Goal: Information Seeking & Learning: Learn about a topic

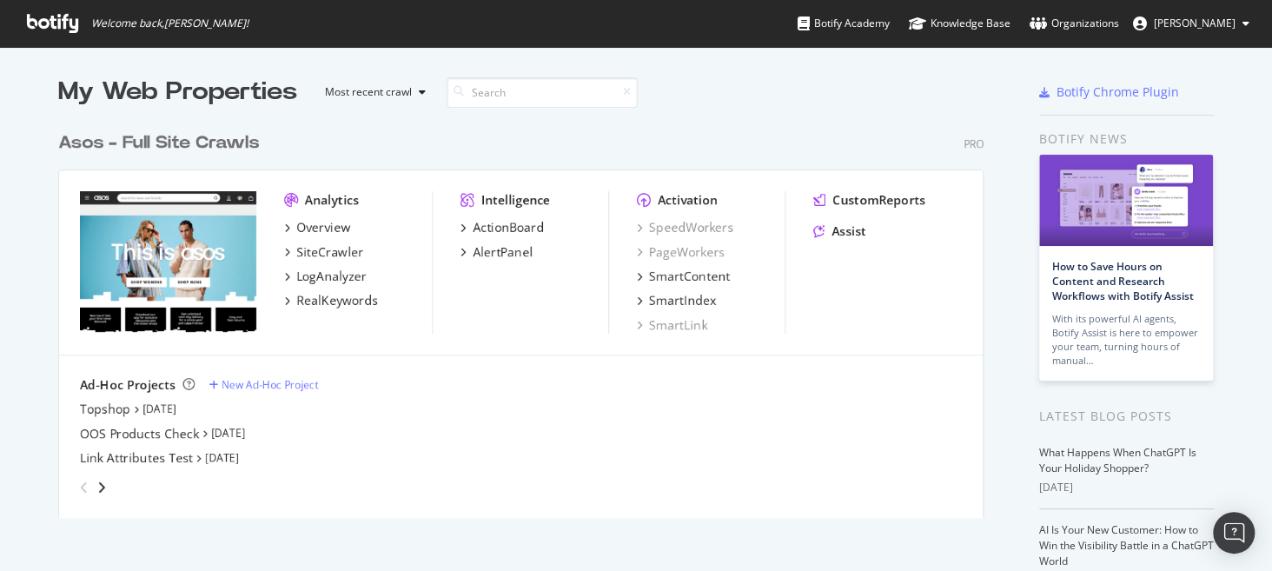
scroll to position [395, 926]
click at [528, 227] on div "ActionBoard" at bounding box center [508, 227] width 71 height 17
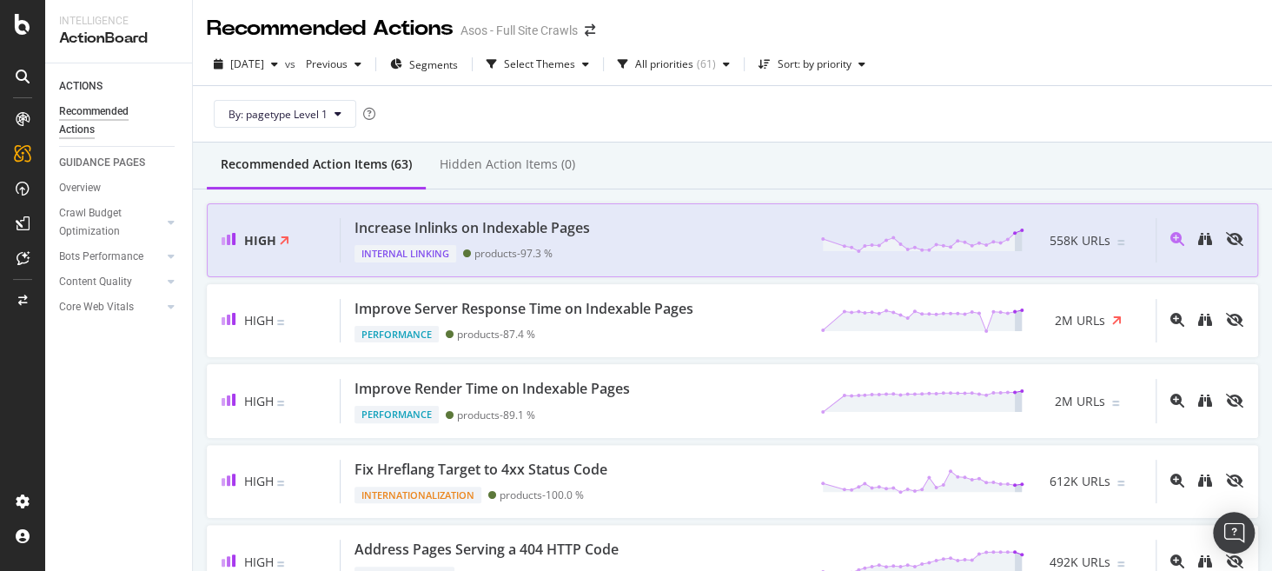
click at [700, 239] on div "Increase Inlinks on Indexable Pages Internal Linking products - 97.3 % 558K URLs" at bounding box center [748, 240] width 815 height 44
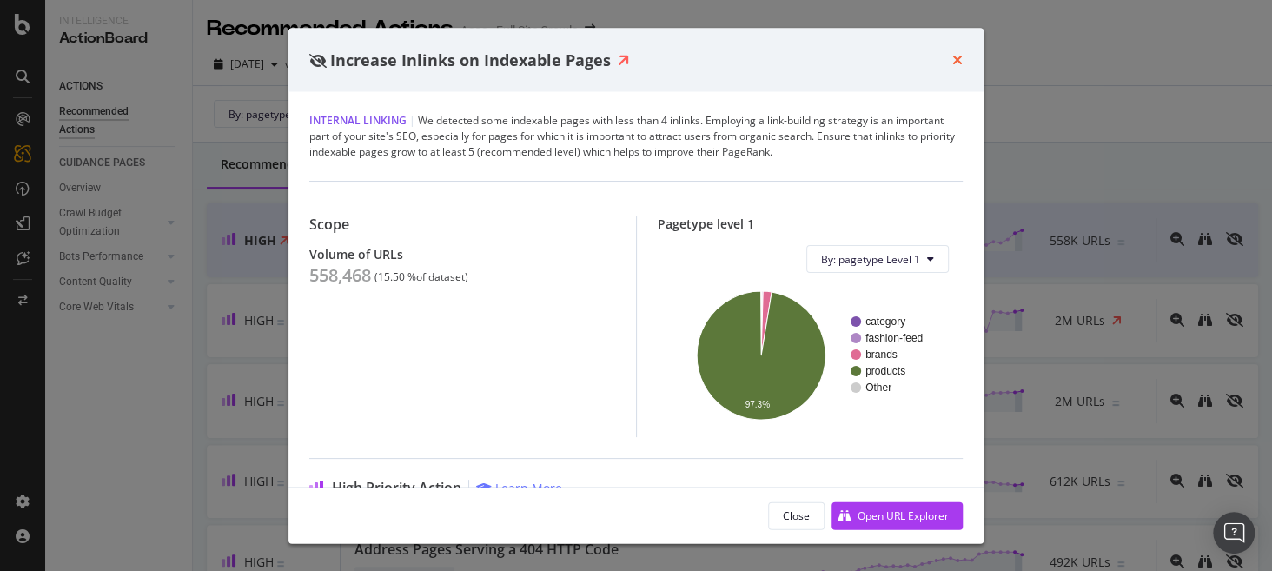
click at [929, 60] on icon "times" at bounding box center [958, 60] width 10 height 14
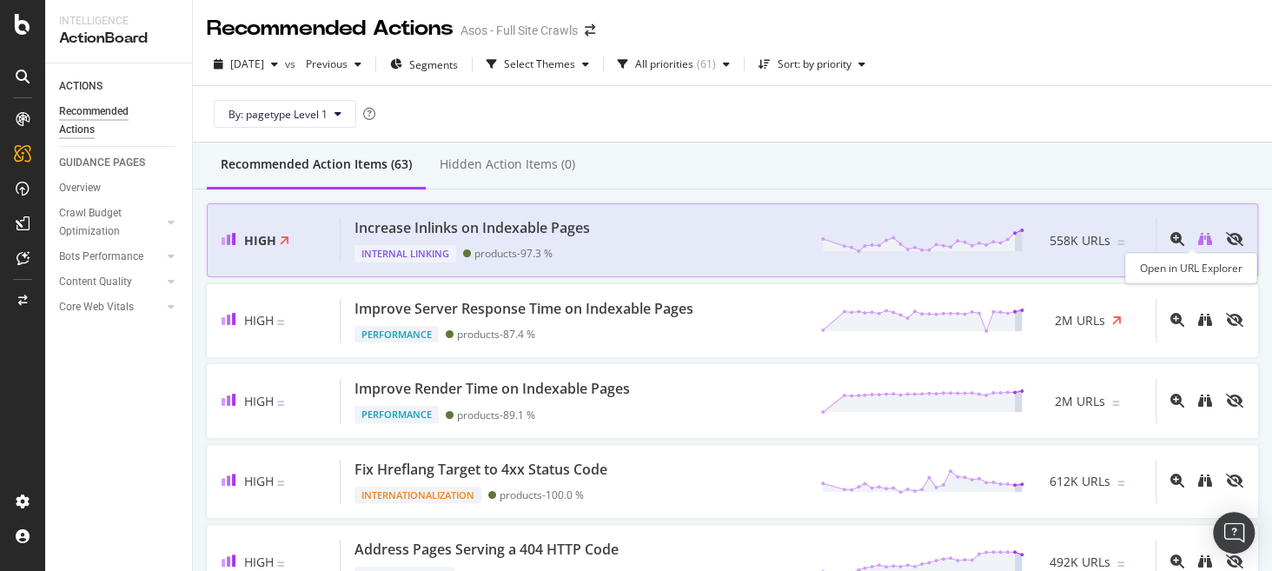
click at [929, 239] on icon "binoculars" at bounding box center [1205, 239] width 14 height 14
click at [687, 241] on div "Increase Inlinks on Indexable Pages Internal Linking products - 97.3 % 558K URLs" at bounding box center [748, 240] width 815 height 44
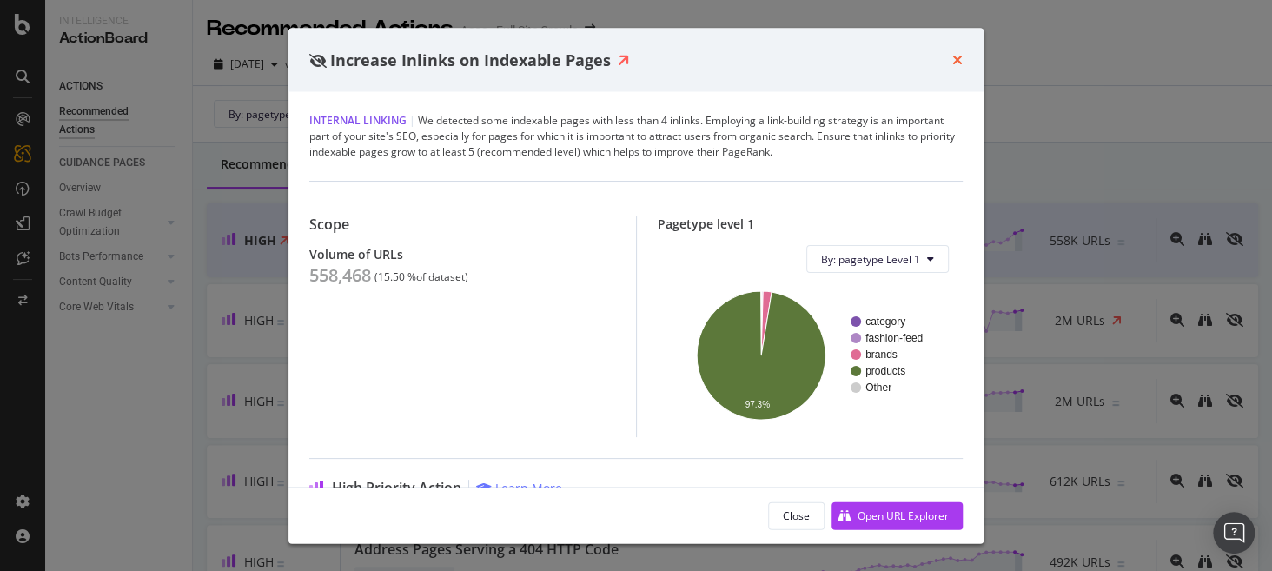
click at [929, 63] on icon "times" at bounding box center [958, 60] width 10 height 14
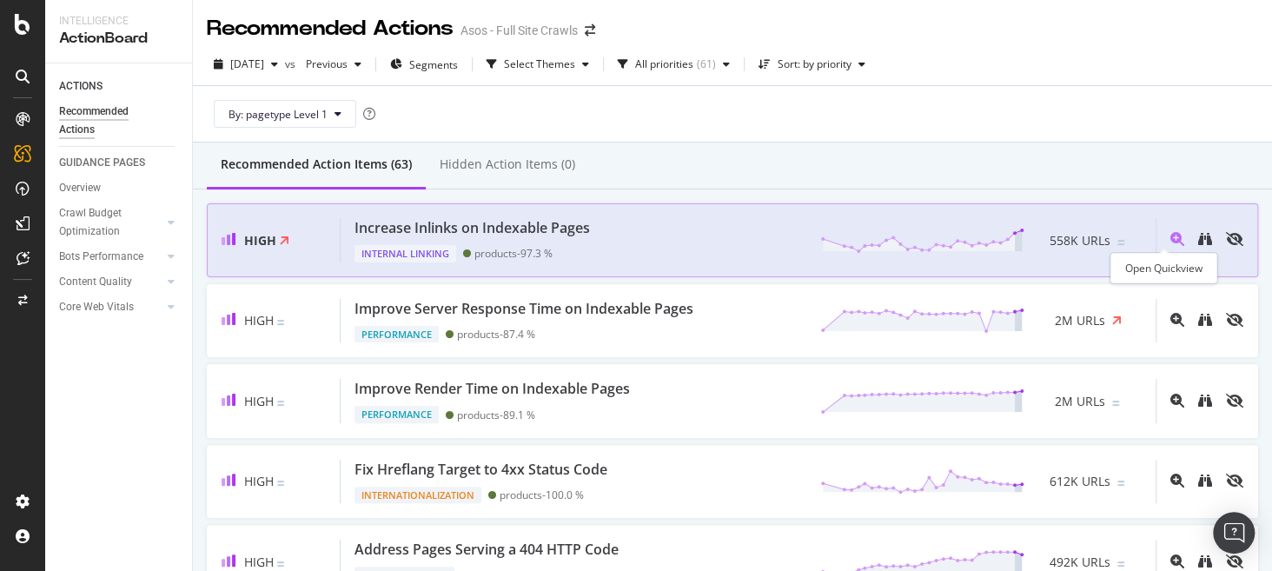
click at [929, 237] on icon "magnifying-glass-plus" at bounding box center [1178, 239] width 14 height 14
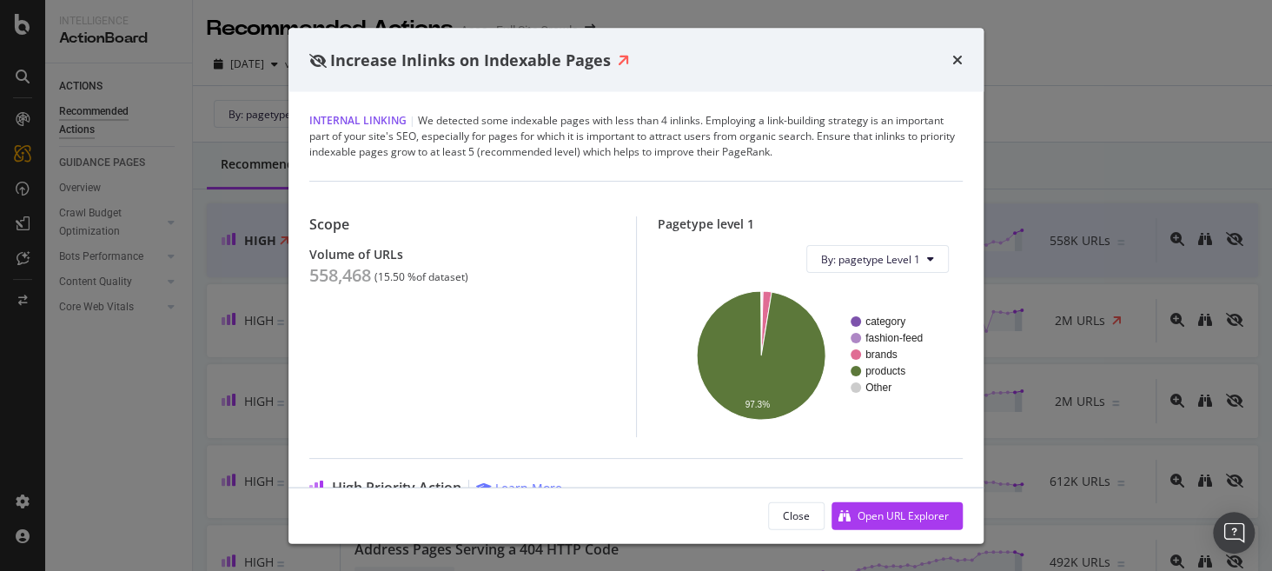
click at [929, 279] on div "Increase Inlinks on Indexable Pages Internal Linking | We detected some indexab…" at bounding box center [636, 285] width 1272 height 571
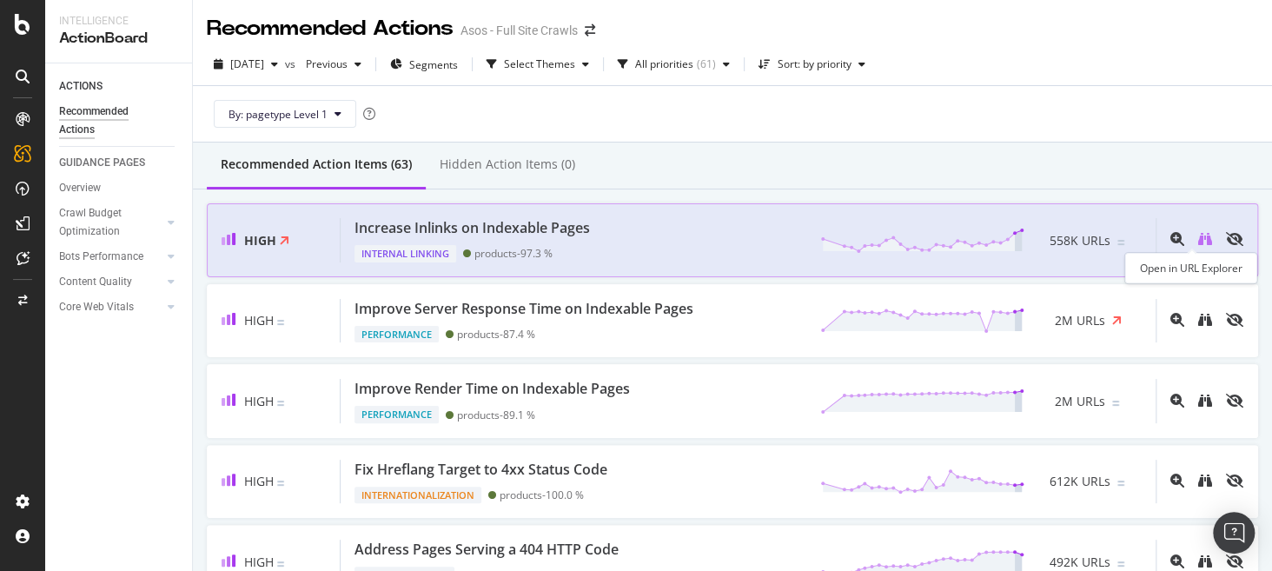
click at [929, 241] on icon "binoculars" at bounding box center [1205, 239] width 14 height 14
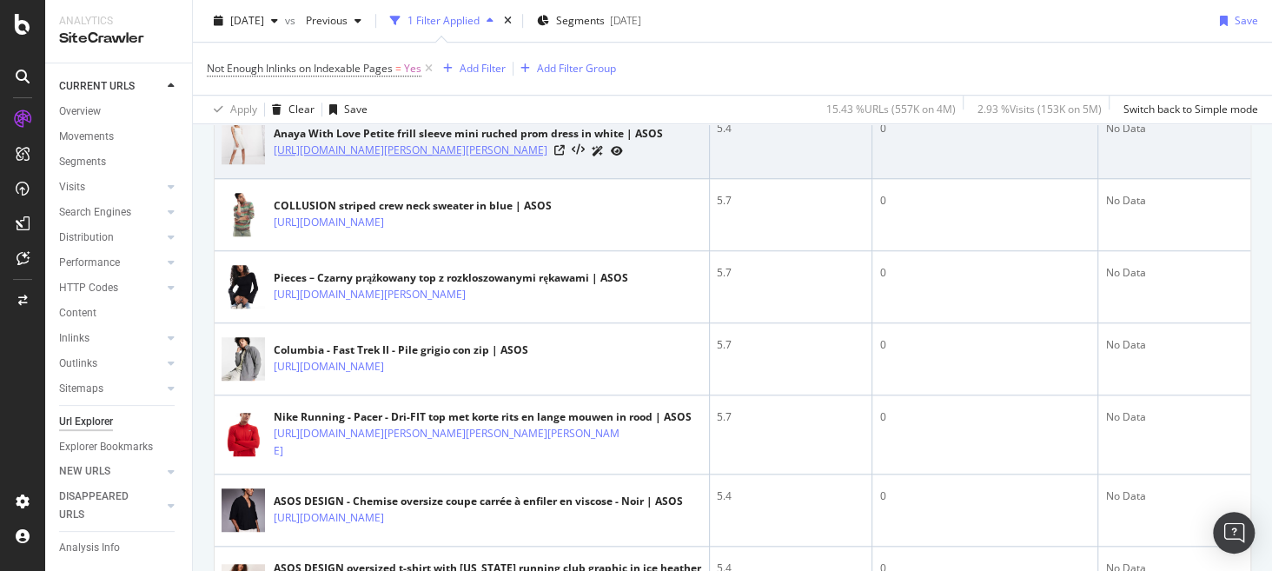
scroll to position [618, 0]
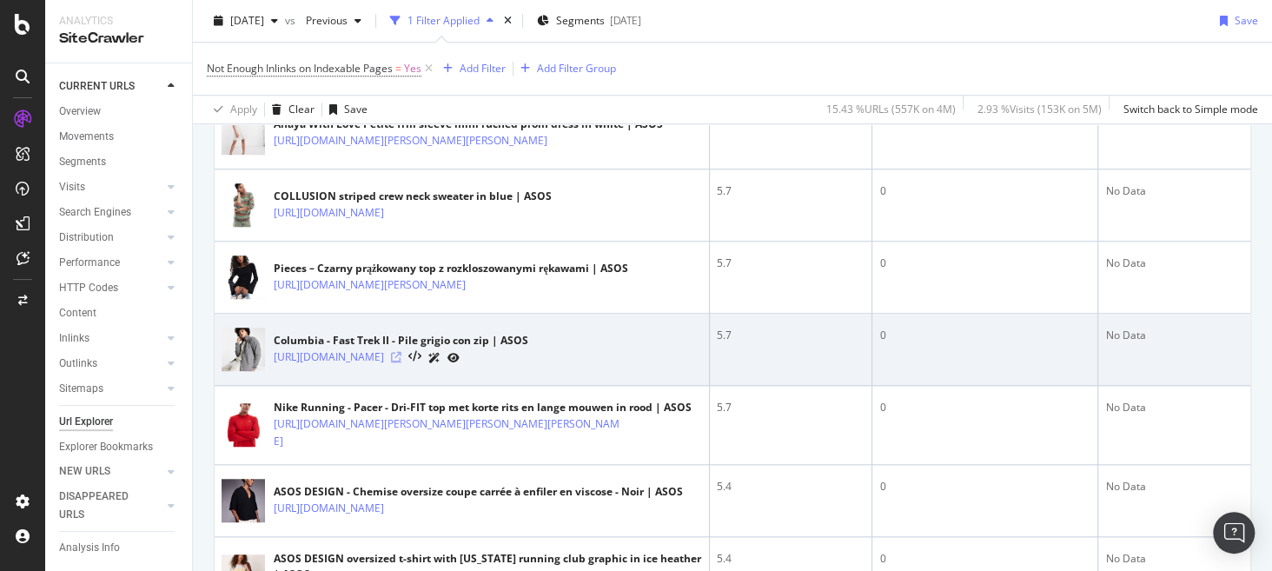
click at [402, 362] on icon at bounding box center [396, 357] width 10 height 10
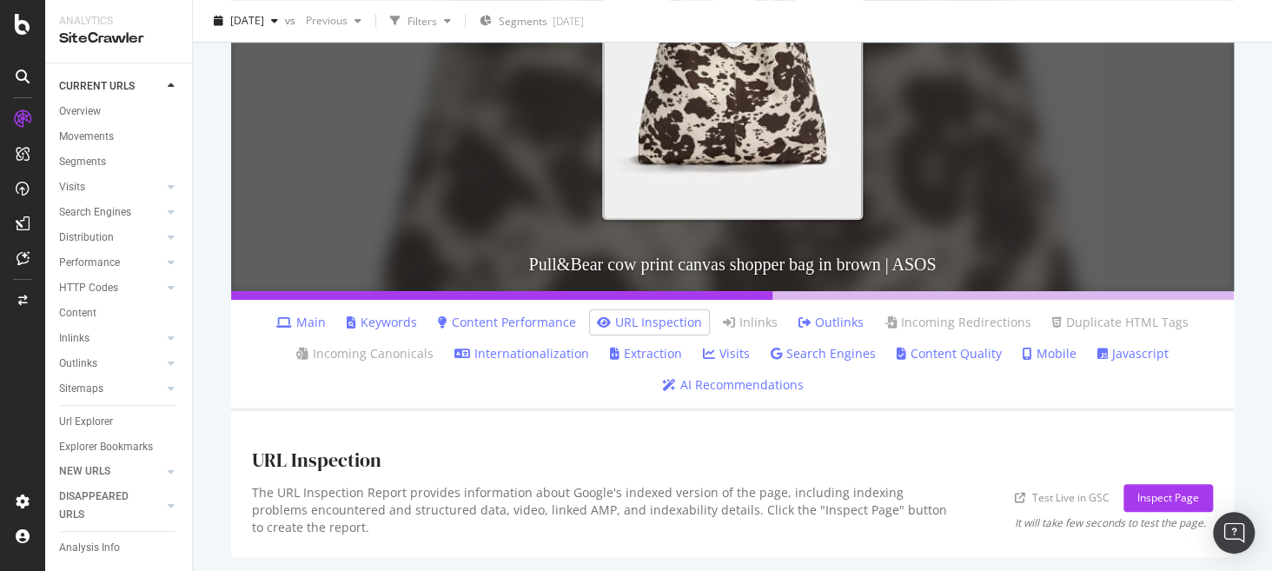
scroll to position [362, 0]
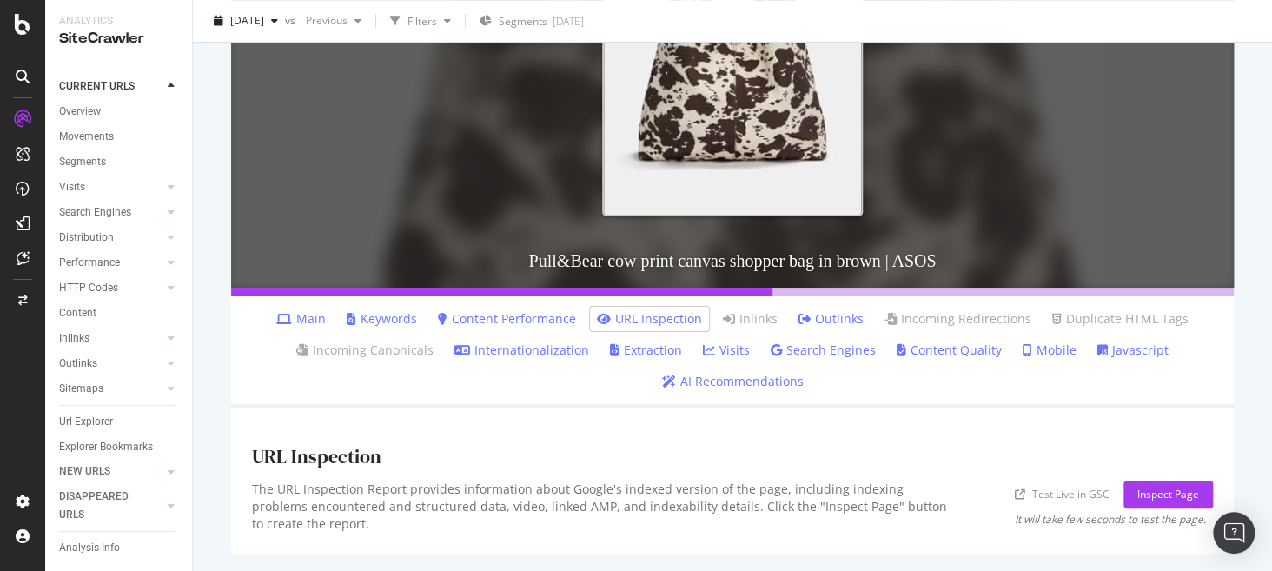
click at [306, 312] on link "Main" at bounding box center [301, 318] width 50 height 17
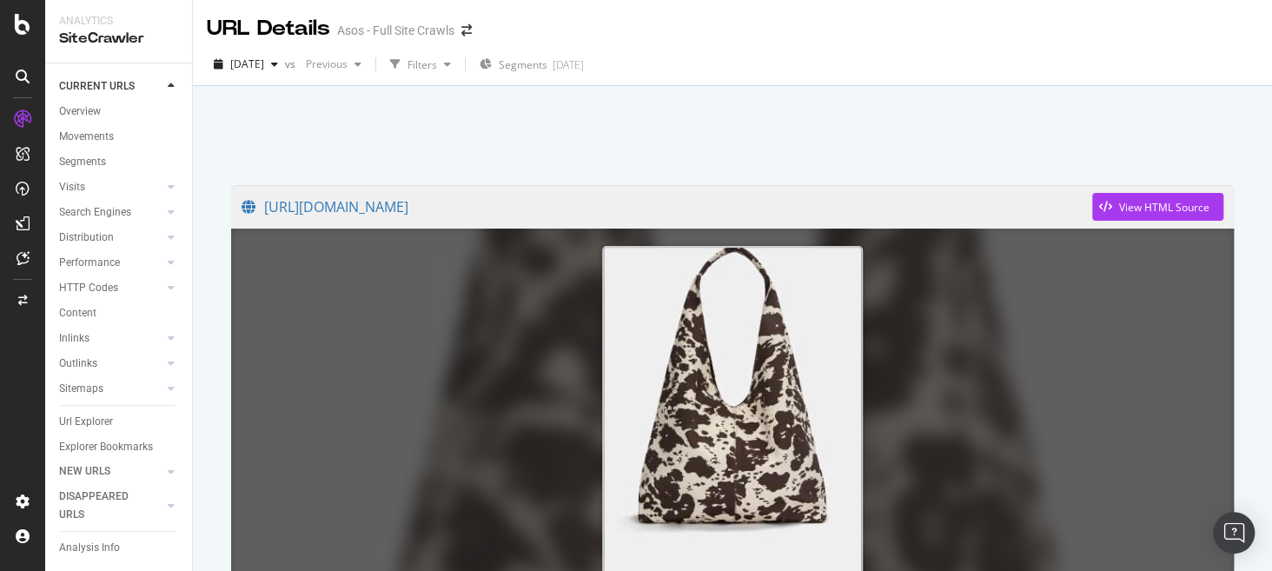
scroll to position [348, 0]
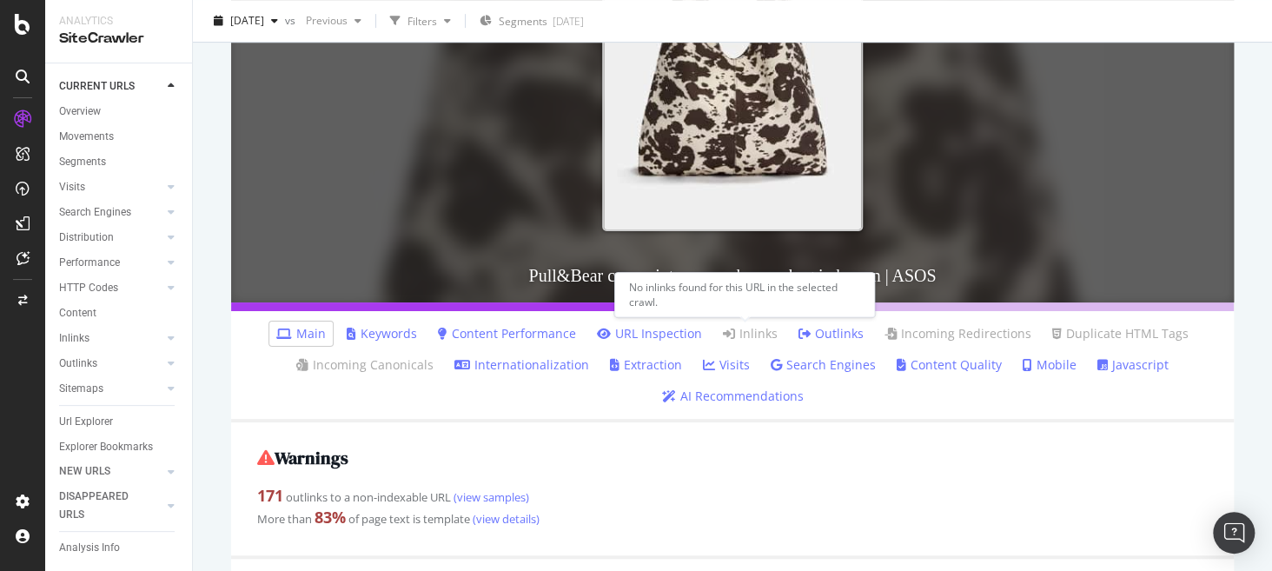
click at [751, 335] on link "Inlinks" at bounding box center [750, 333] width 55 height 17
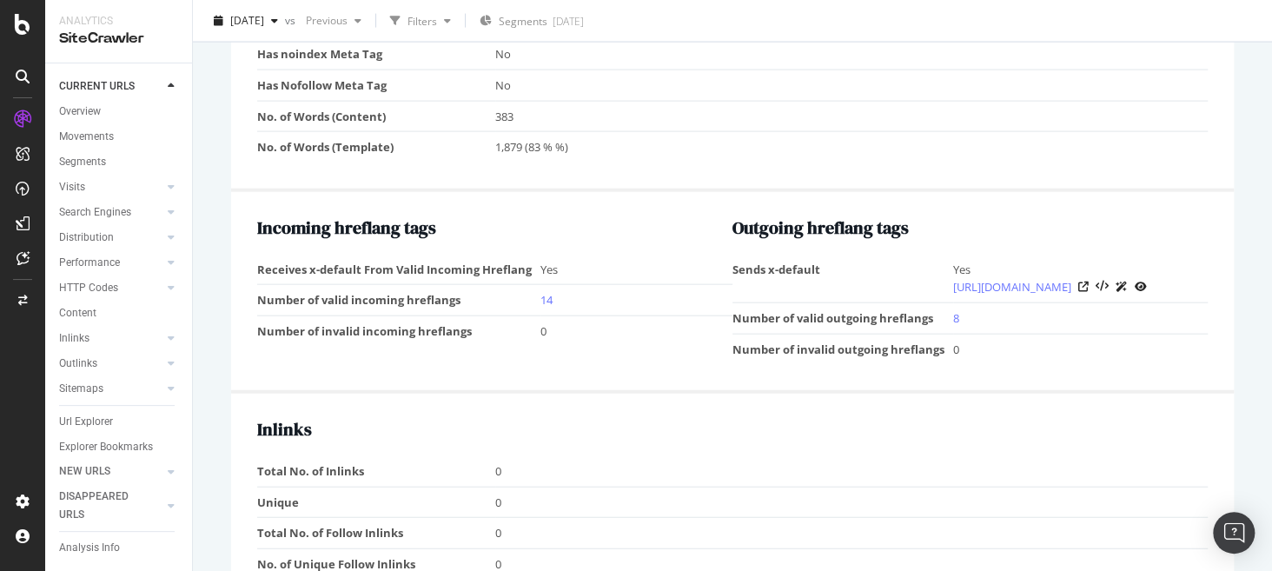
scroll to position [1822, 0]
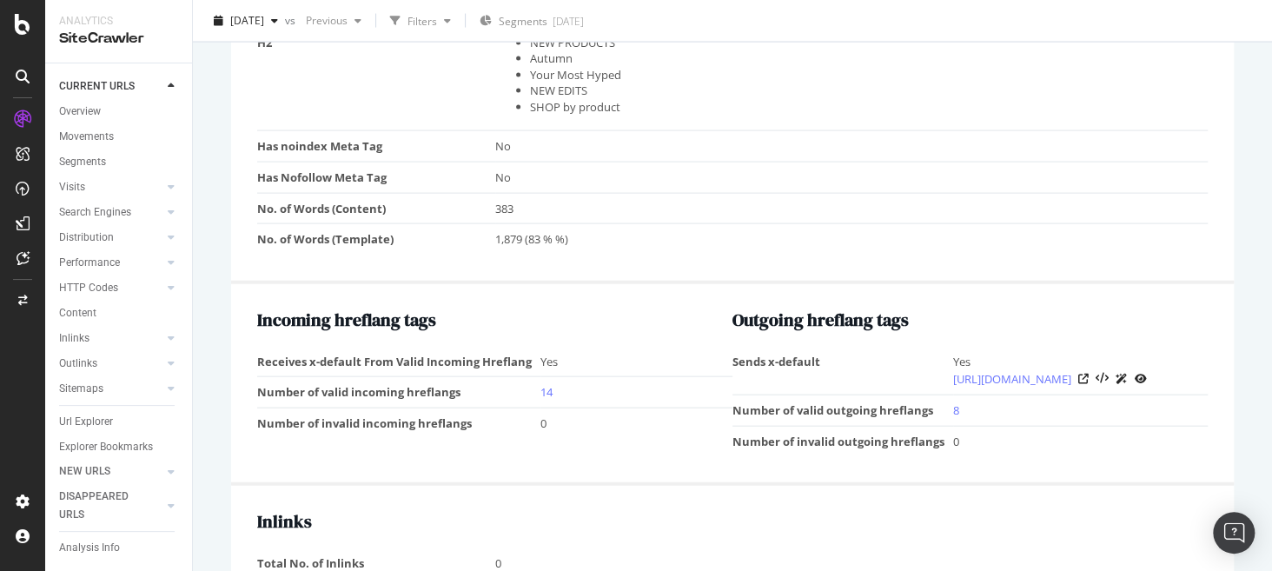
click at [867, 225] on td "1,879 (83 % %)" at bounding box center [852, 239] width 714 height 30
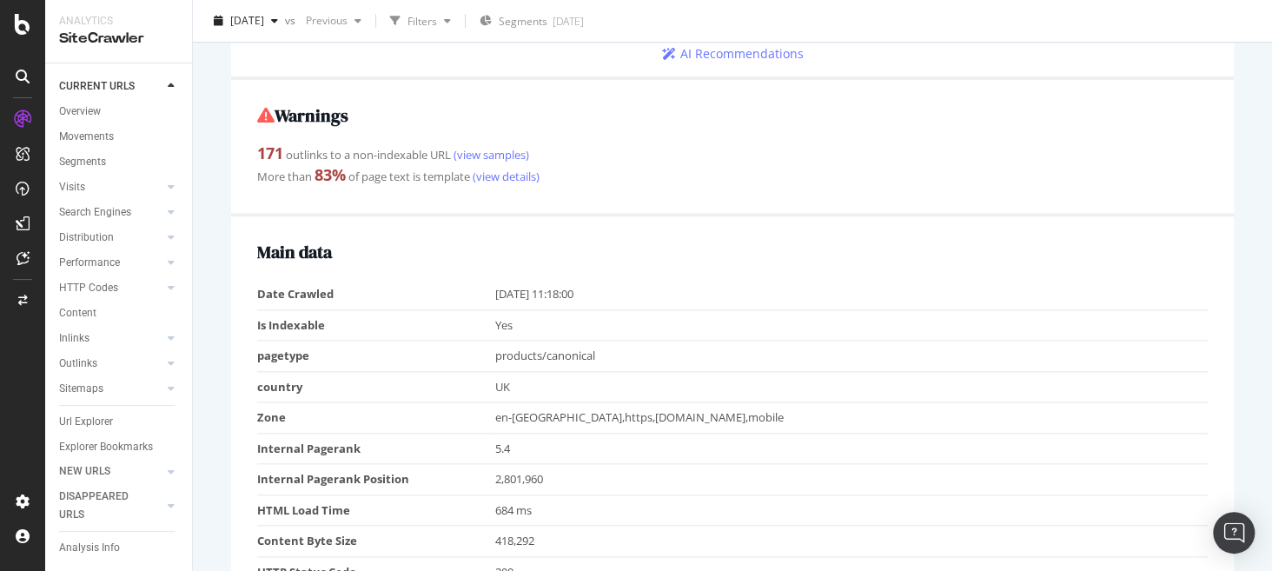
scroll to position [781, 0]
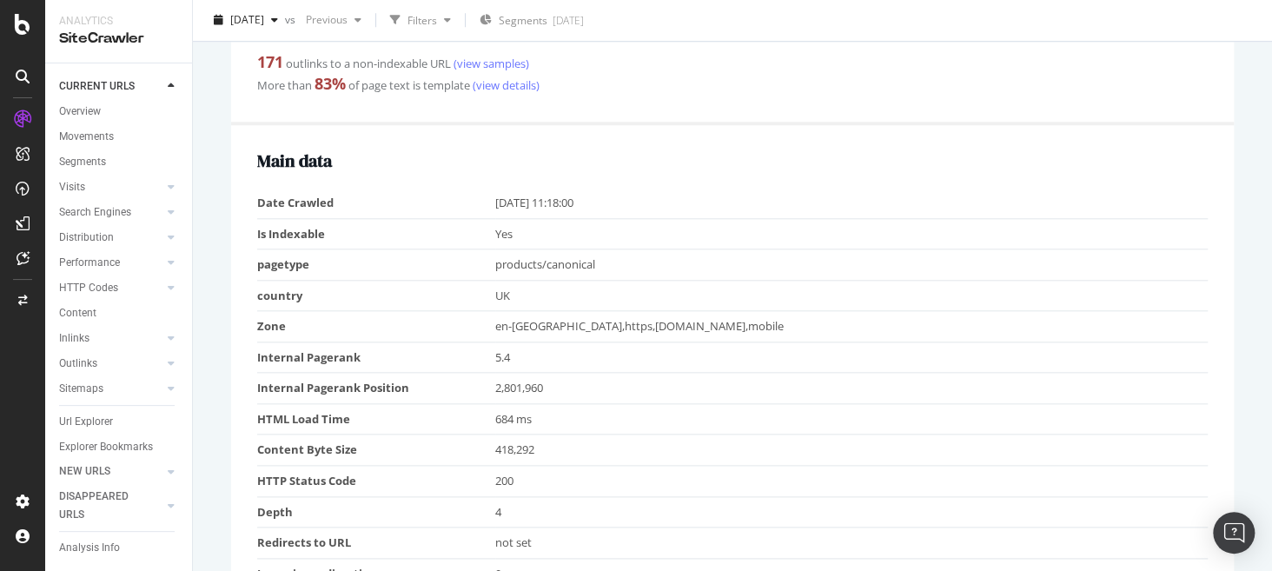
drag, startPoint x: 559, startPoint y: 313, endPoint x: 570, endPoint y: 307, distance: 12.8
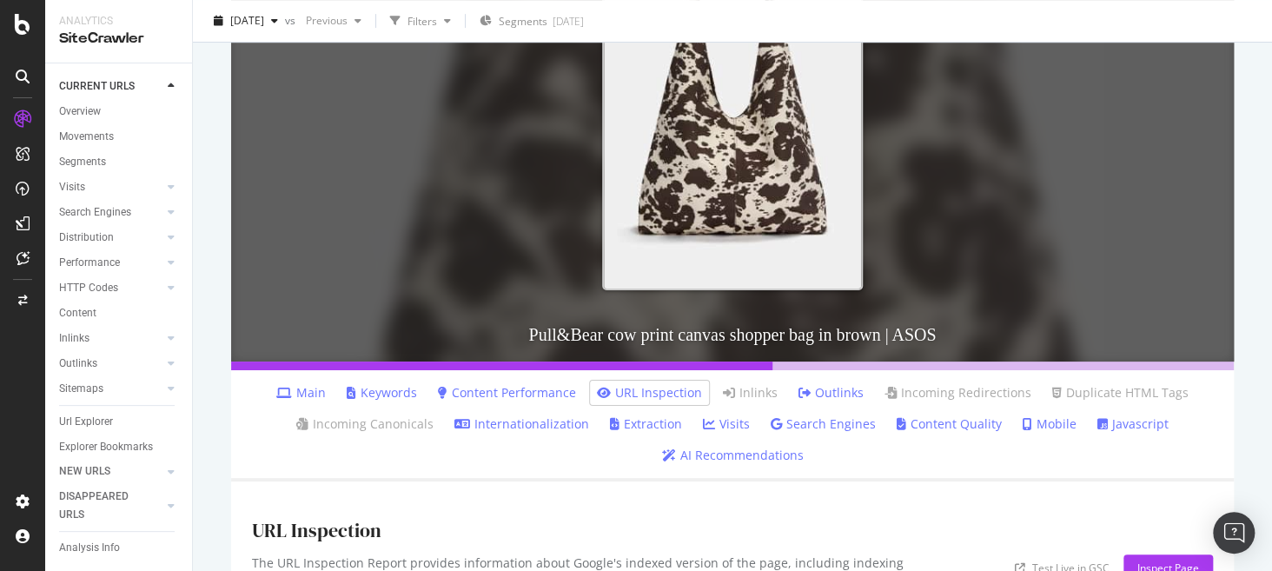
scroll to position [362, 0]
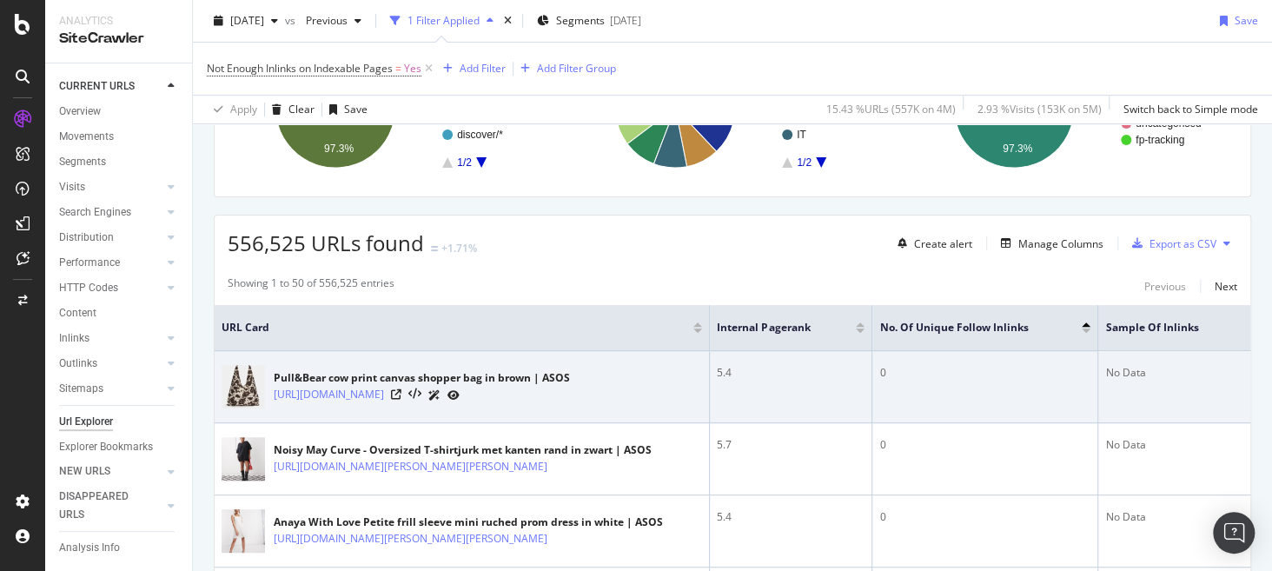
scroll to position [222, 0]
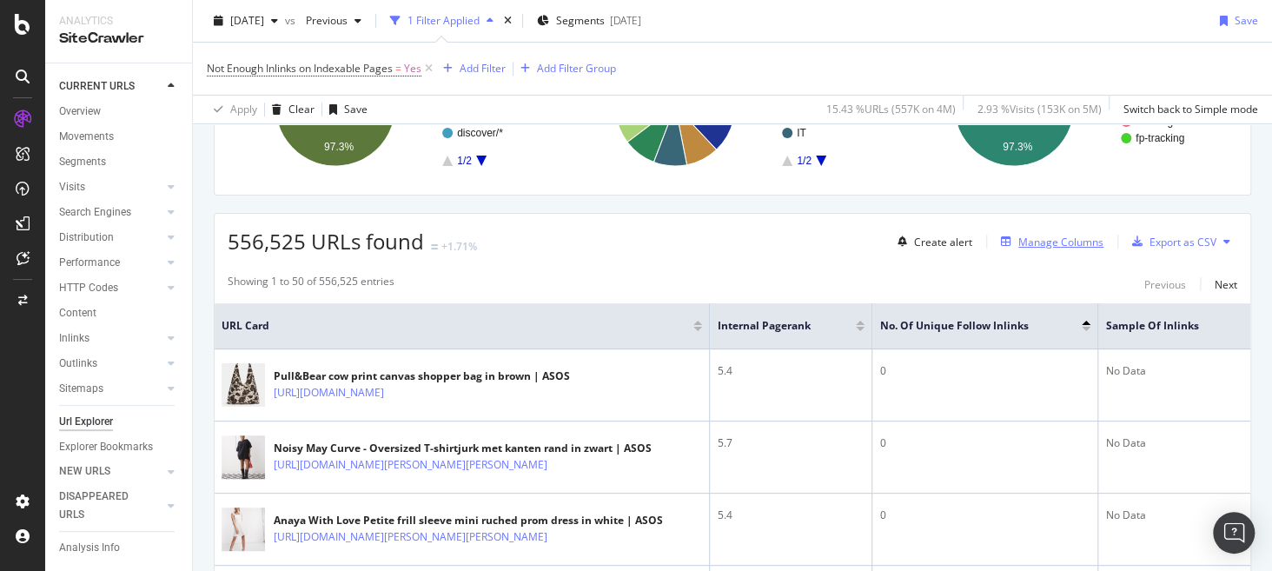
click at [1037, 239] on div "Manage Columns" at bounding box center [1061, 242] width 85 height 15
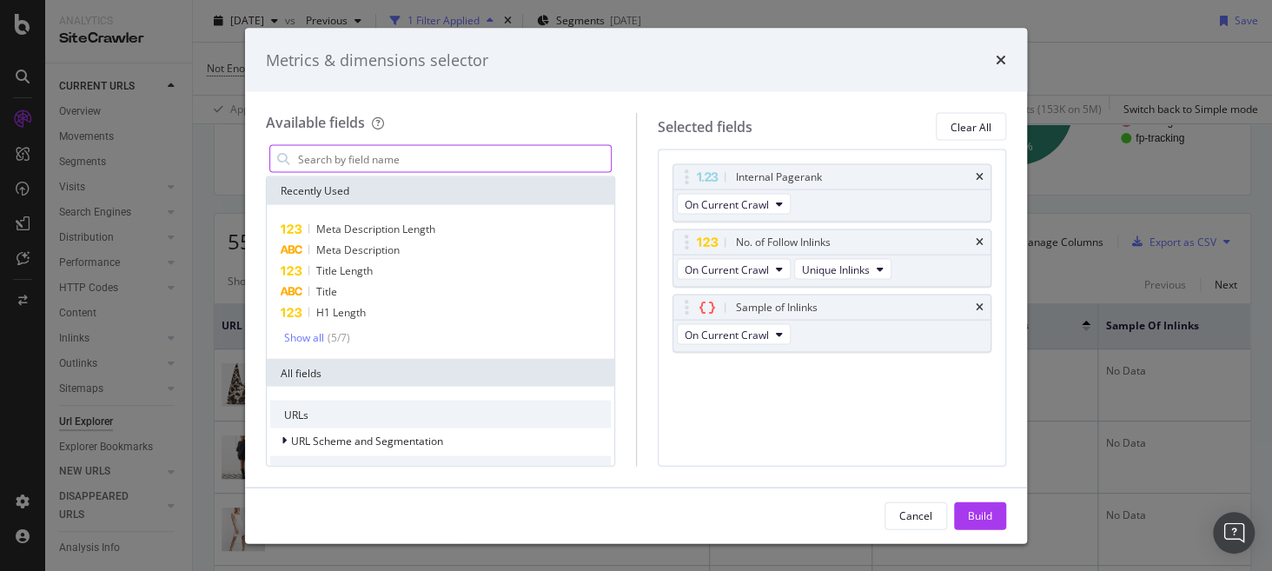
click at [421, 153] on input "modal" at bounding box center [453, 159] width 315 height 26
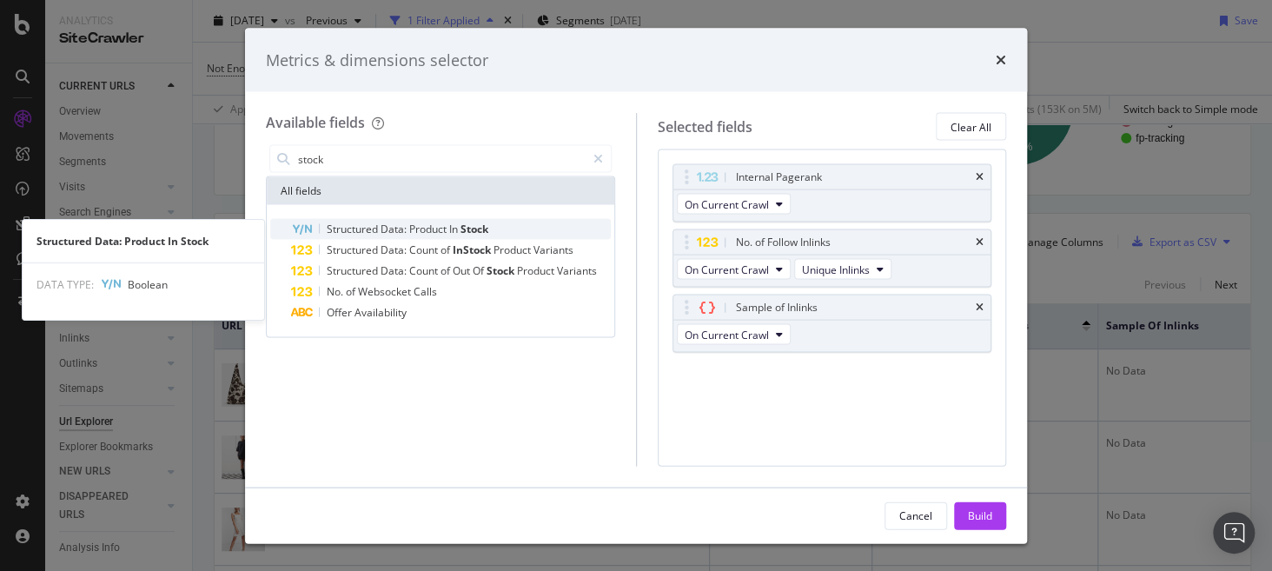
type input "stock"
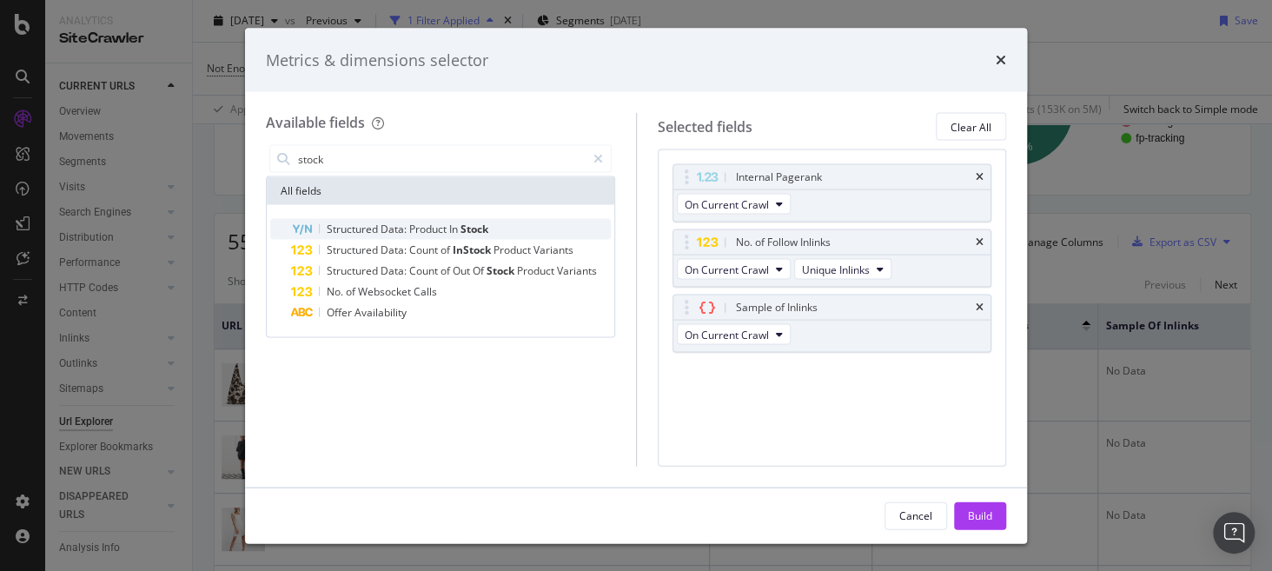
click at [501, 225] on div "Structured Data: Product In Stock" at bounding box center [451, 229] width 320 height 21
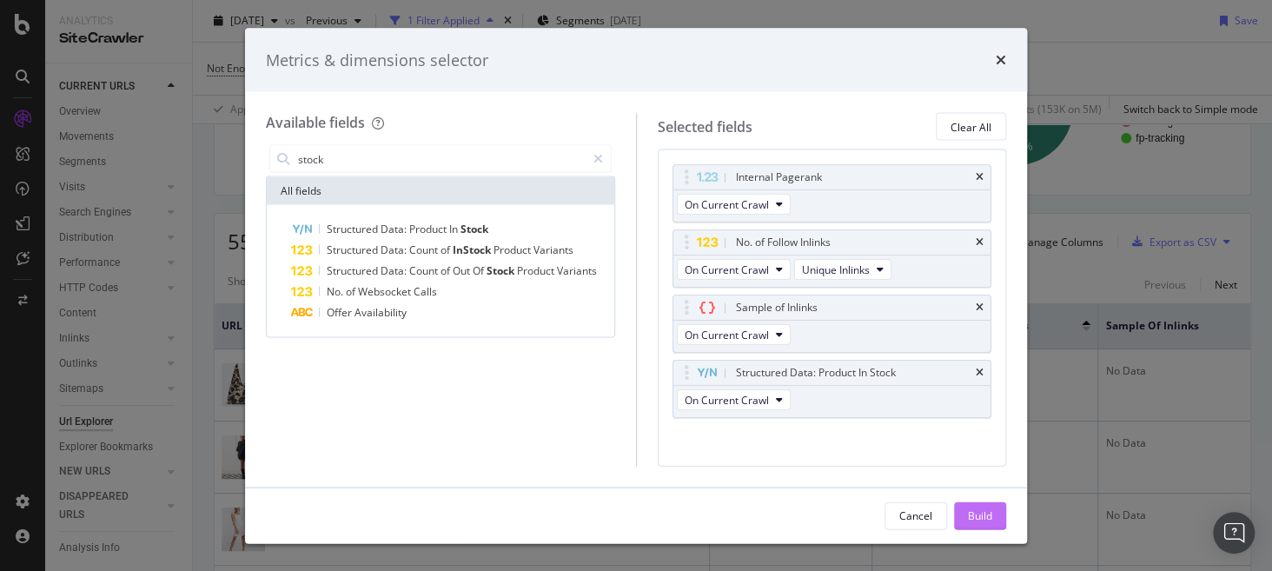
click at [981, 509] on div "Build" at bounding box center [980, 515] width 24 height 15
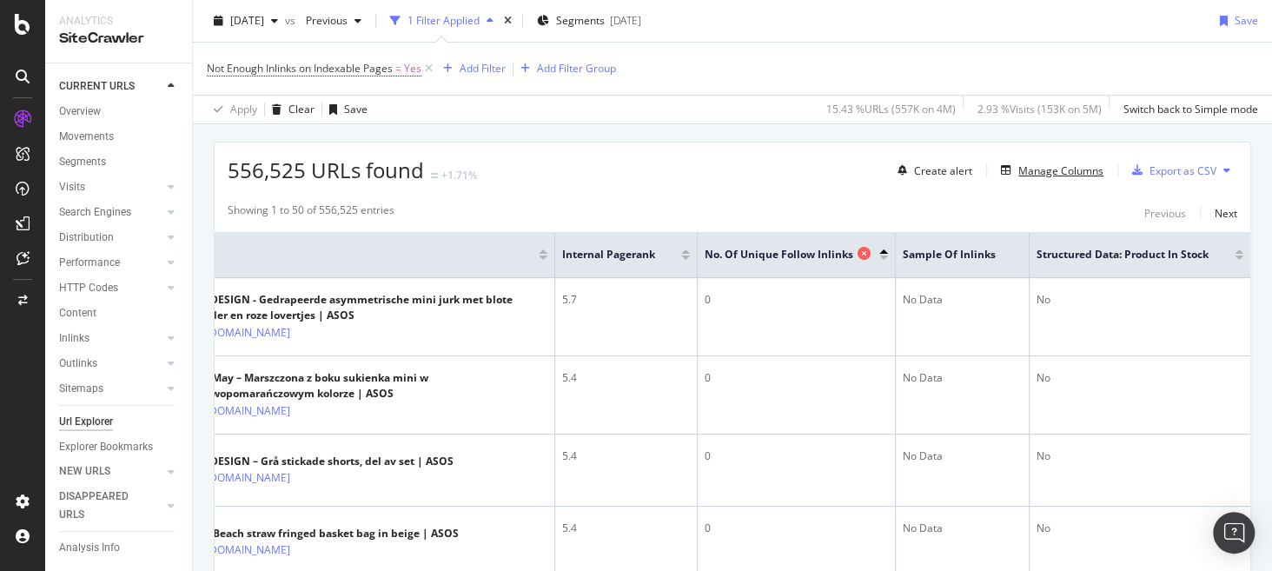
scroll to position [236, 0]
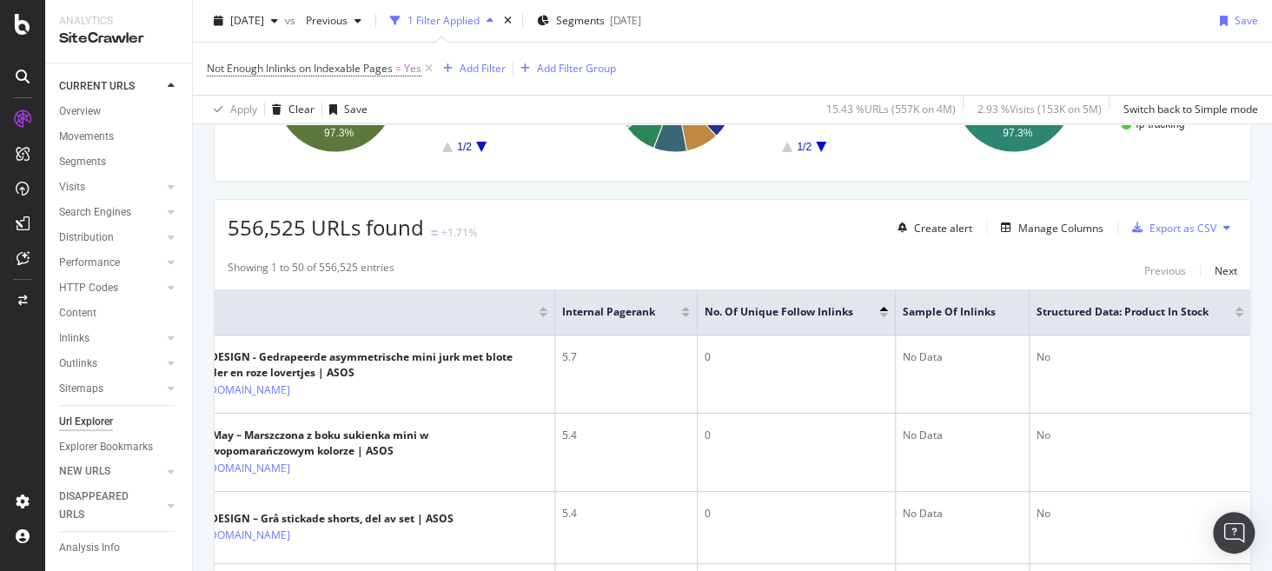
click at [1235, 309] on div at bounding box center [1239, 309] width 9 height 4
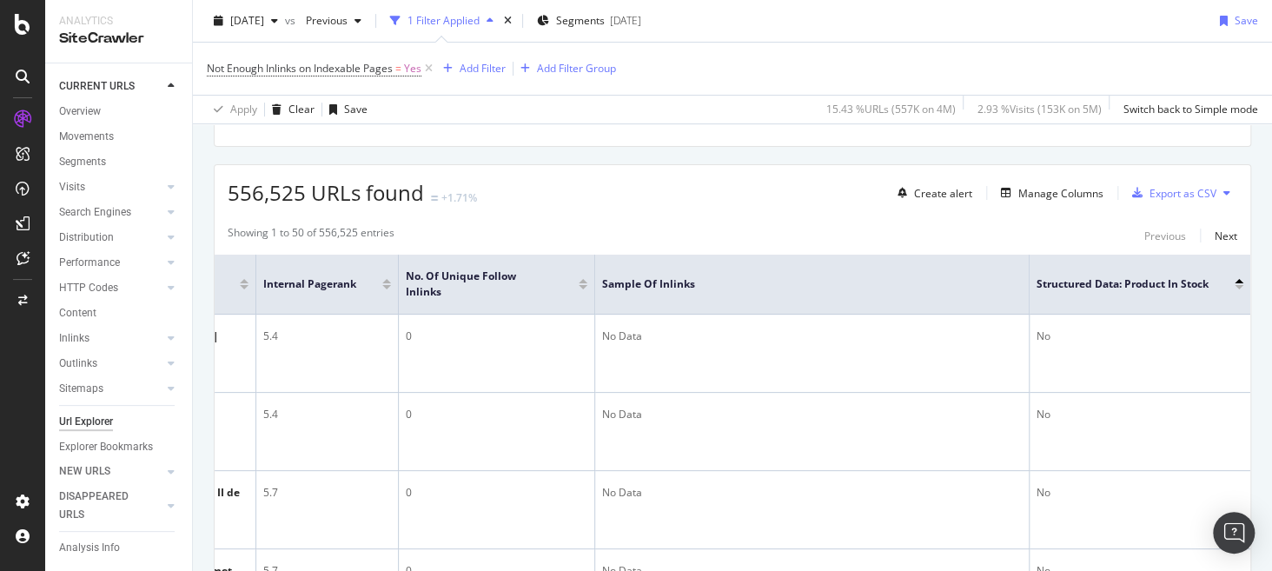
scroll to position [0, 318]
click at [1235, 285] on div at bounding box center [1239, 287] width 9 height 4
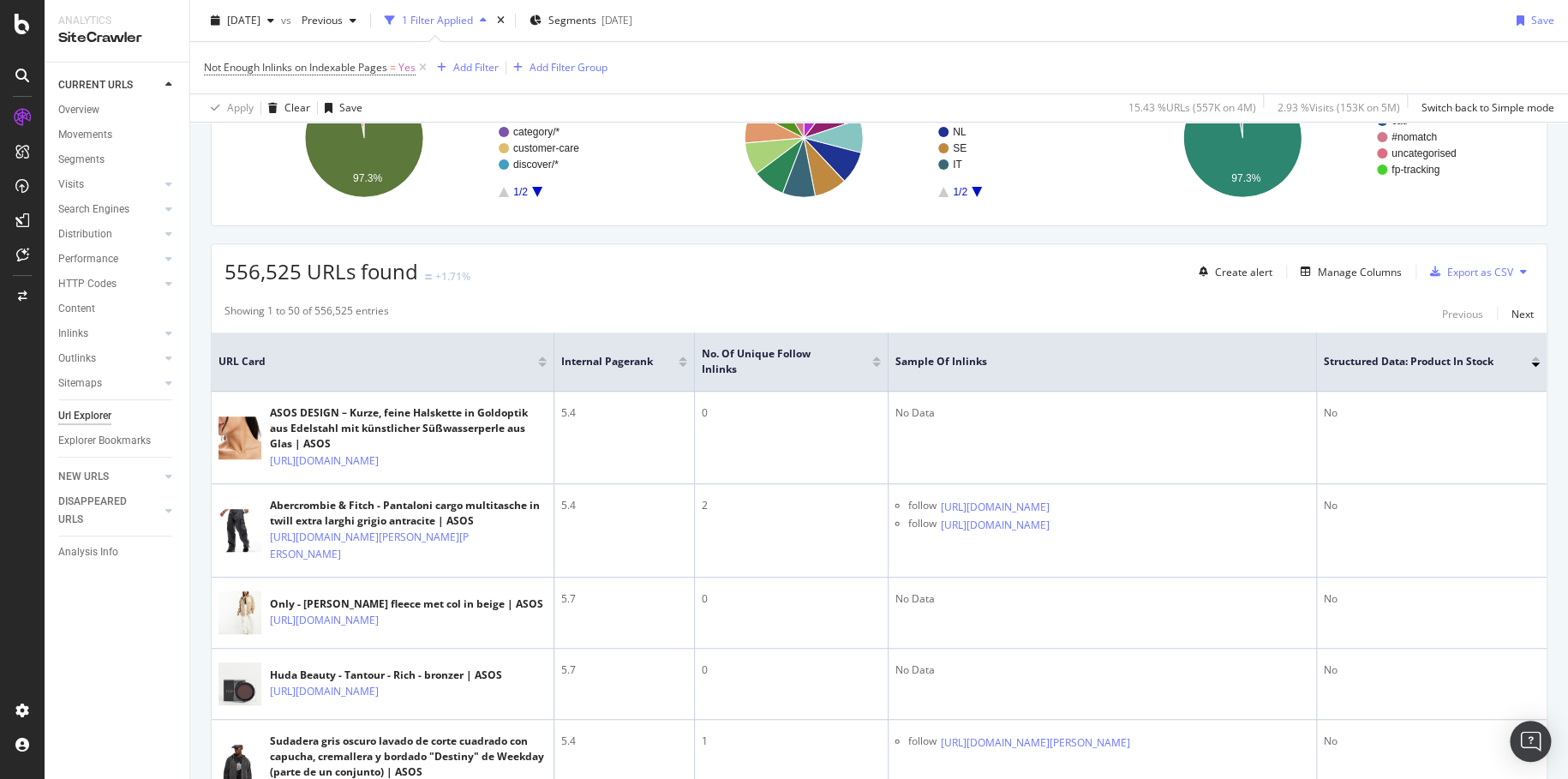
scroll to position [184, 0]
